Goal: Task Accomplishment & Management: Use online tool/utility

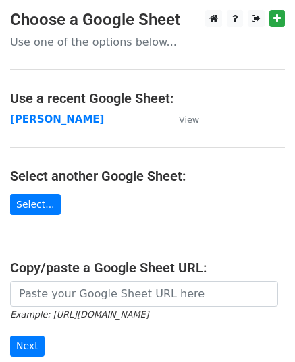
click at [43, 121] on strong "[PERSON_NAME]" at bounding box center [57, 119] width 94 height 12
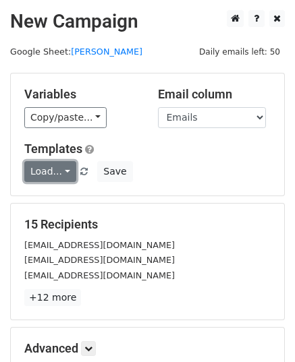
click at [59, 171] on link "Load..." at bounding box center [50, 171] width 52 height 21
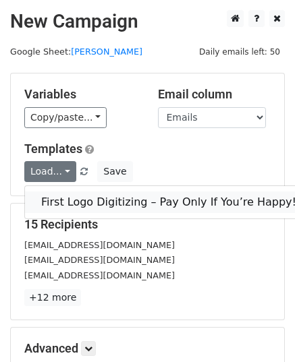
click at [158, 206] on link "First Logo Digitizing – Pay Only If You’re Happy!" at bounding box center [168, 202] width 287 height 22
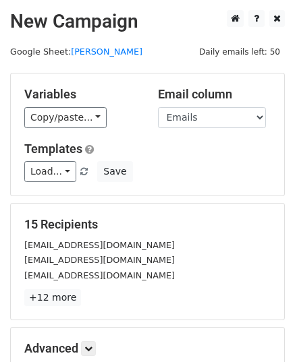
scroll to position [159, 0]
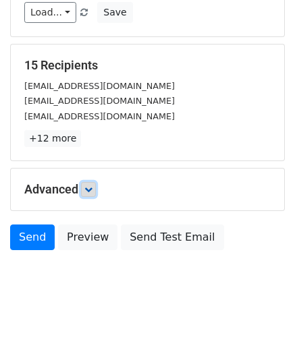
click at [96, 188] on link at bounding box center [88, 189] width 15 height 15
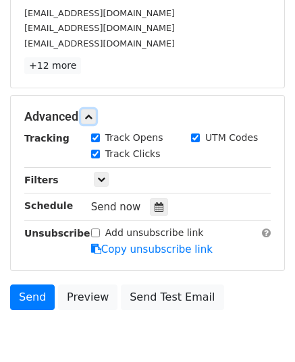
scroll to position [291, 0]
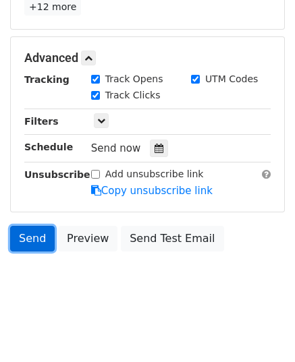
click at [28, 240] on link "Send" at bounding box center [32, 239] width 44 height 26
